Goal: Find specific page/section: Find specific page/section

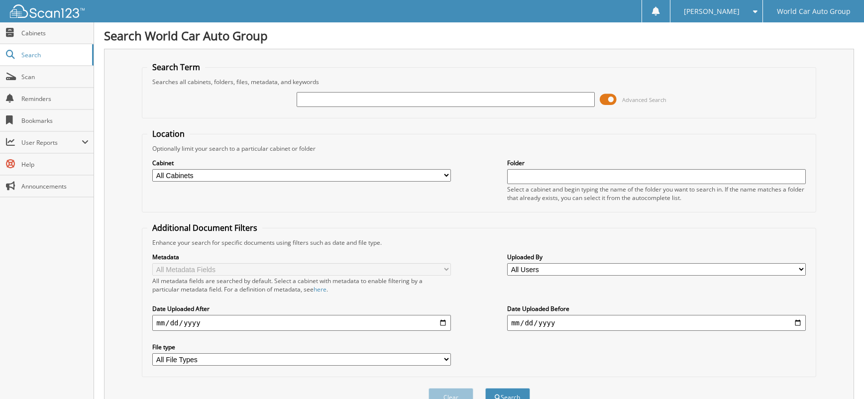
drag, startPoint x: 343, startPoint y: 107, endPoint x: 348, endPoint y: 99, distance: 10.1
click at [344, 105] on div at bounding box center [446, 99] width 299 height 17
drag, startPoint x: 348, startPoint y: 99, endPoint x: 365, endPoint y: 96, distance: 17.1
click at [349, 99] on input "text" at bounding box center [446, 99] width 299 height 15
paste input "508064"
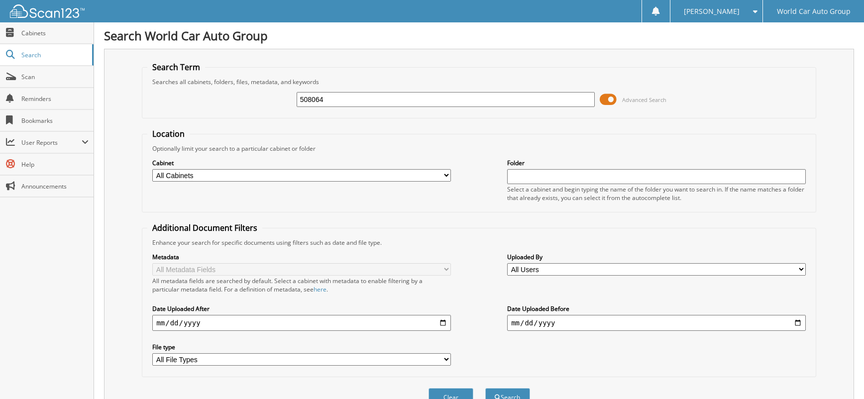
type input "508064"
click at [486, 388] on button "Search" at bounding box center [508, 397] width 45 height 18
drag, startPoint x: 331, startPoint y: 101, endPoint x: 270, endPoint y: 95, distance: 61.1
click at [270, 95] on div "508064 Advanced Search" at bounding box center [478, 99] width 663 height 27
type input "036161"
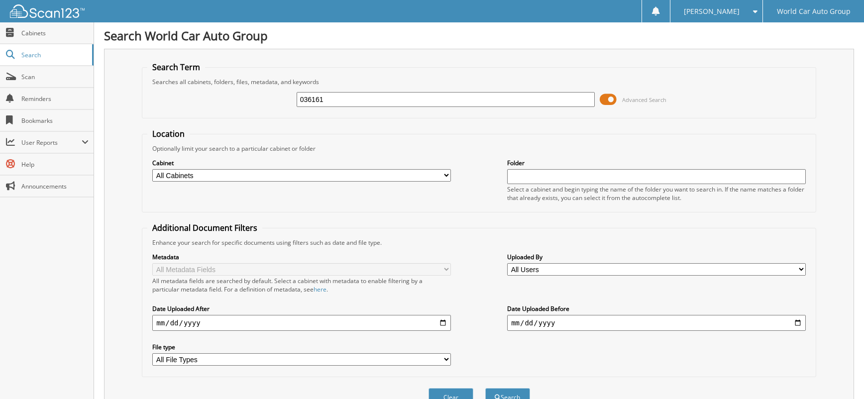
click at [486, 388] on button "Search" at bounding box center [508, 397] width 45 height 18
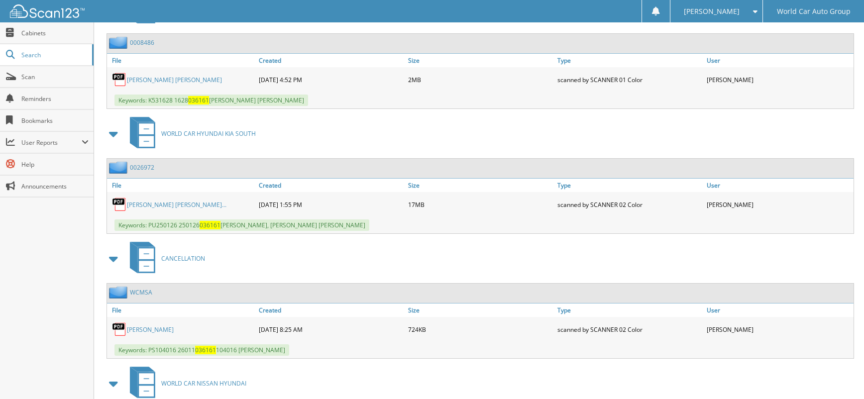
scroll to position [657, 0]
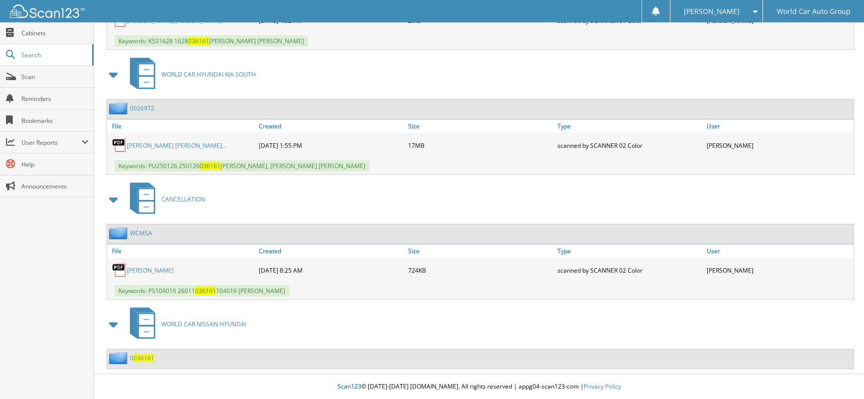
click at [227, 146] on link "KIMBERLY LYNN GALINDO_ FEDERICO JR GA..." at bounding box center [177, 145] width 100 height 8
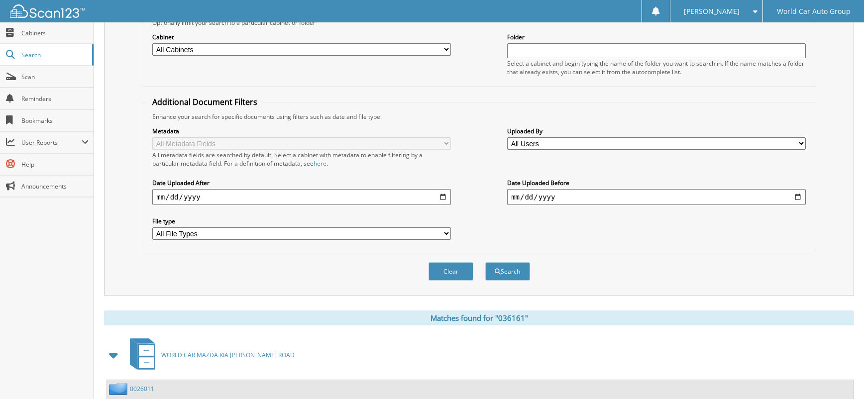
scroll to position [0, 0]
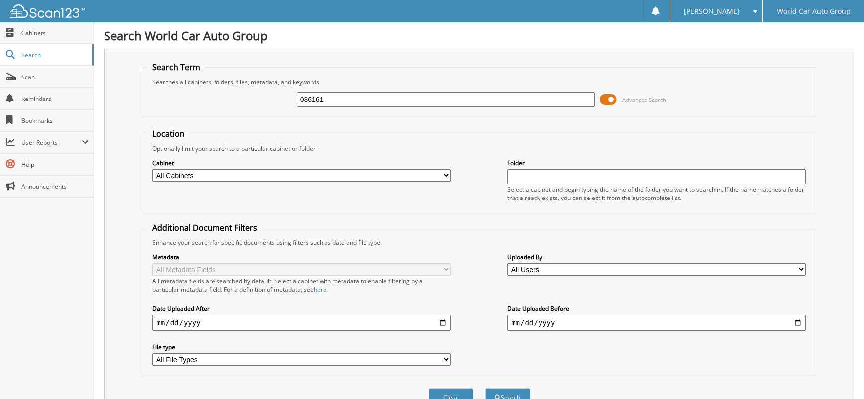
drag, startPoint x: 371, startPoint y: 96, endPoint x: 97, endPoint y: 69, distance: 275.7
type input "774545"
click at [486, 388] on button "Search" at bounding box center [508, 397] width 45 height 18
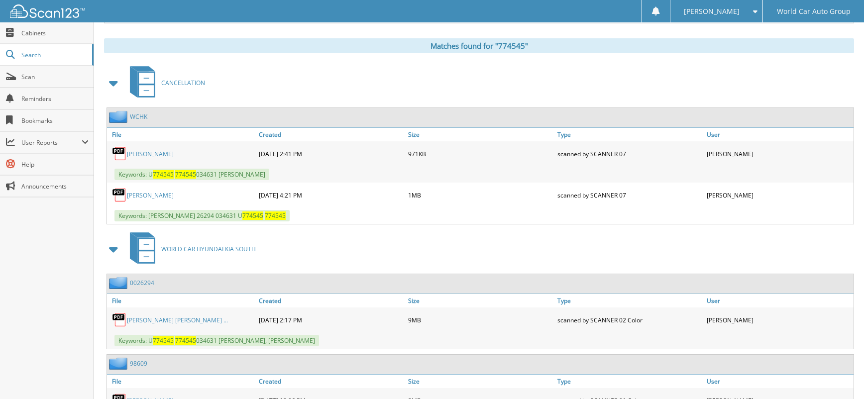
click at [166, 156] on link "REYNOL CASTILLON" at bounding box center [150, 154] width 47 height 8
click at [174, 196] on link "REYNOL GARZA-CASTILLON" at bounding box center [150, 195] width 47 height 8
